Goal: Task Accomplishment & Management: Manage account settings

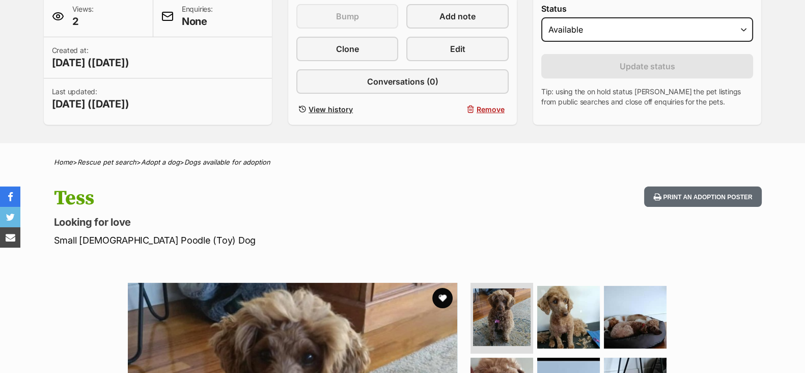
scroll to position [127, 0]
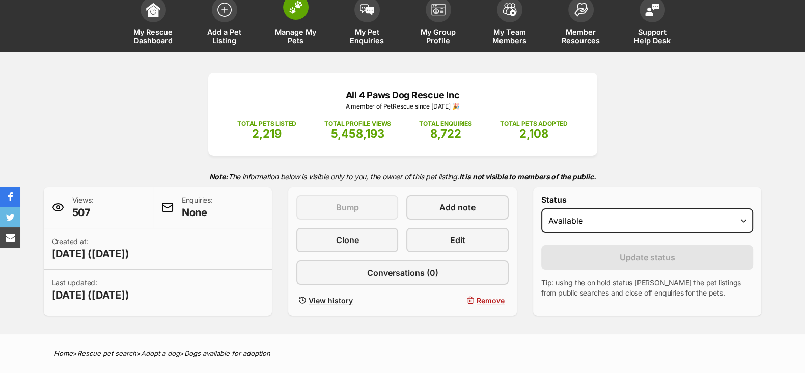
click at [298, 31] on span "Manage My Pets" at bounding box center [296, 35] width 46 height 17
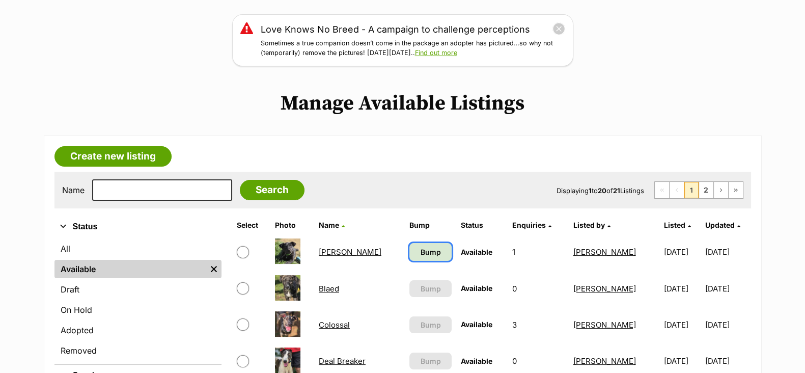
click at [425, 253] on span "Bump" at bounding box center [430, 251] width 20 height 11
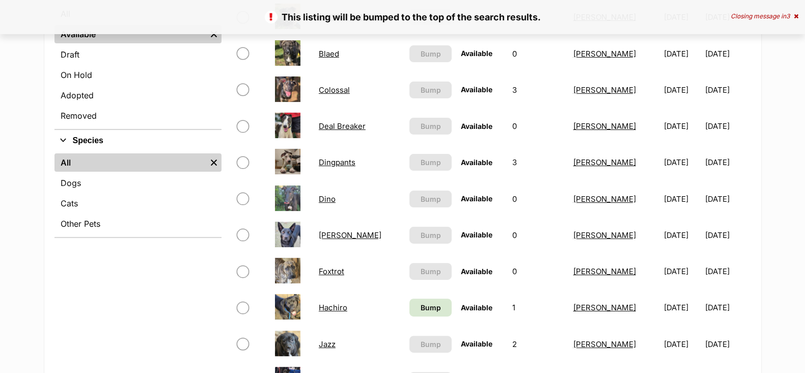
scroll to position [382, 0]
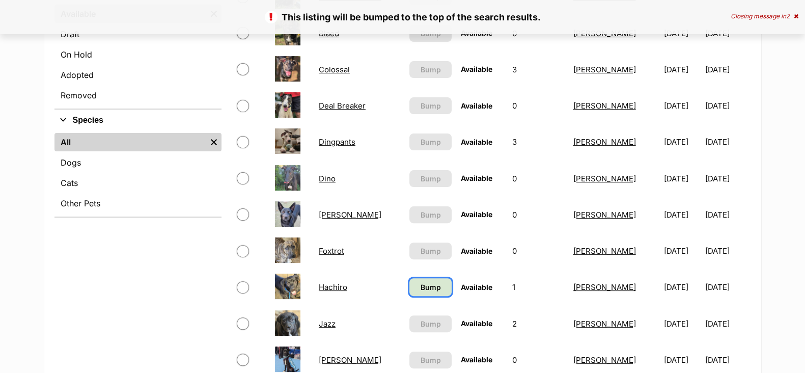
click at [426, 282] on span "Bump" at bounding box center [430, 286] width 20 height 11
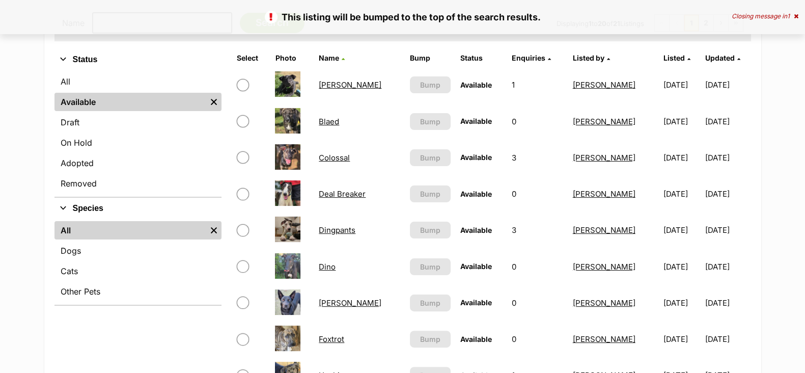
scroll to position [254, 0]
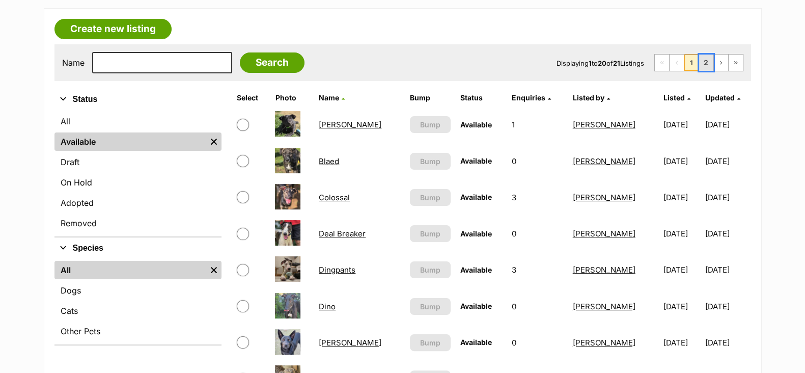
click at [707, 62] on link "2" at bounding box center [706, 62] width 14 height 16
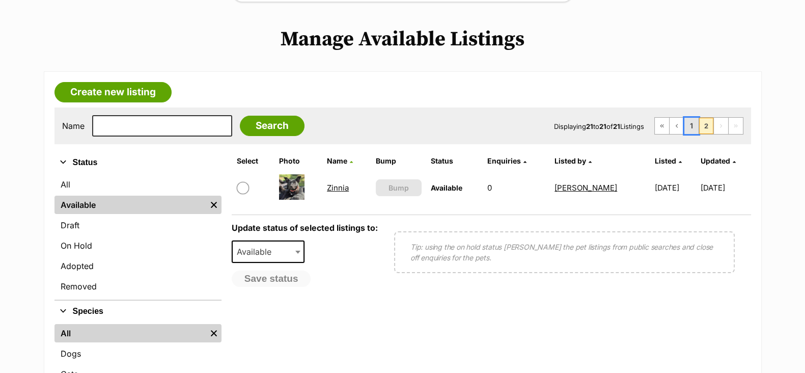
click at [690, 123] on link "1" at bounding box center [691, 126] width 14 height 16
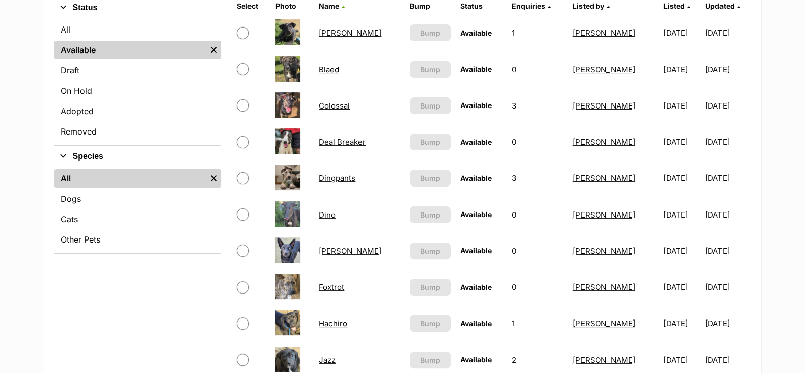
scroll to position [382, 0]
